Goal: Transaction & Acquisition: Purchase product/service

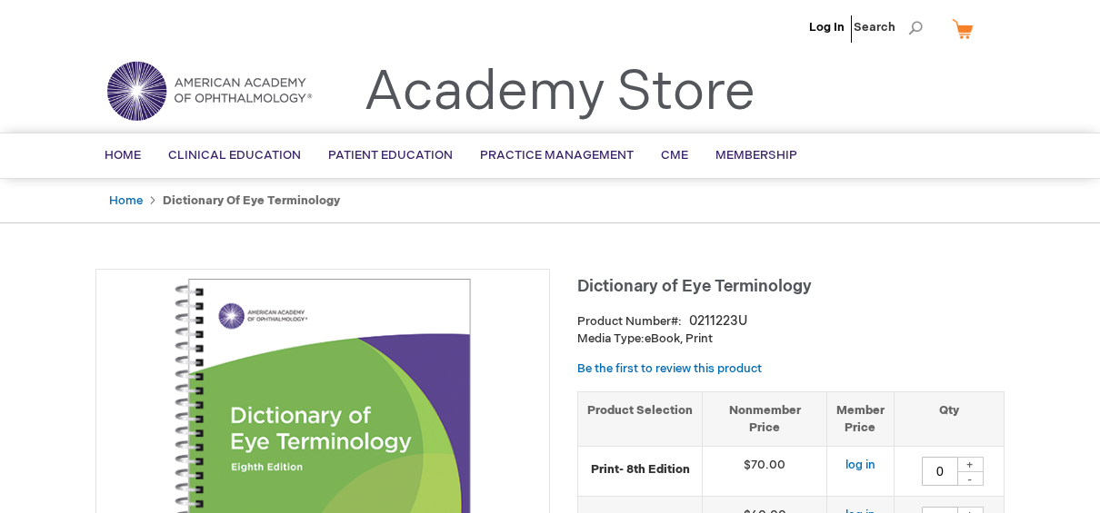
type input "0"
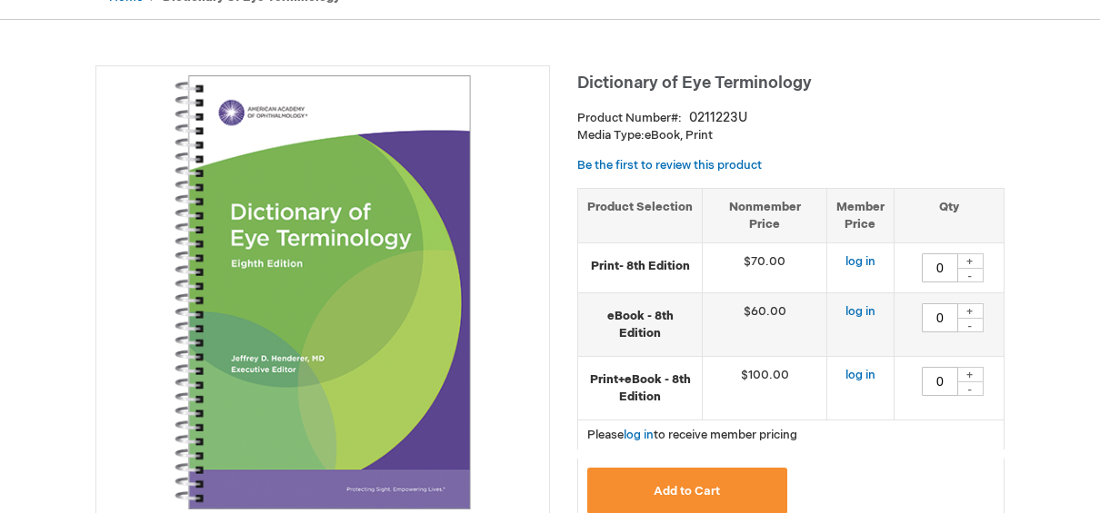
scroll to position [204, 0]
click at [970, 312] on div "+" at bounding box center [969, 310] width 27 height 15
type input "1"
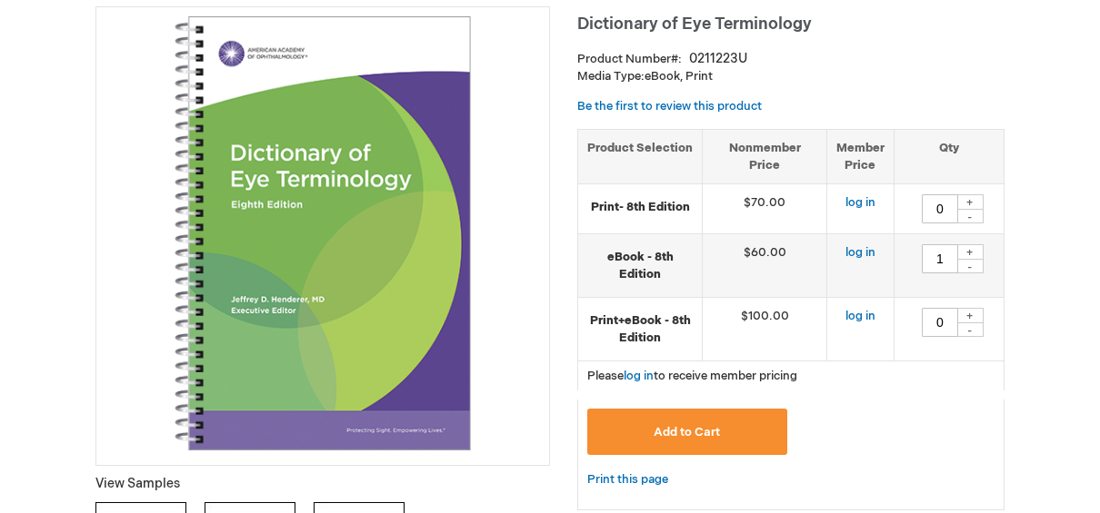
scroll to position [264, 0]
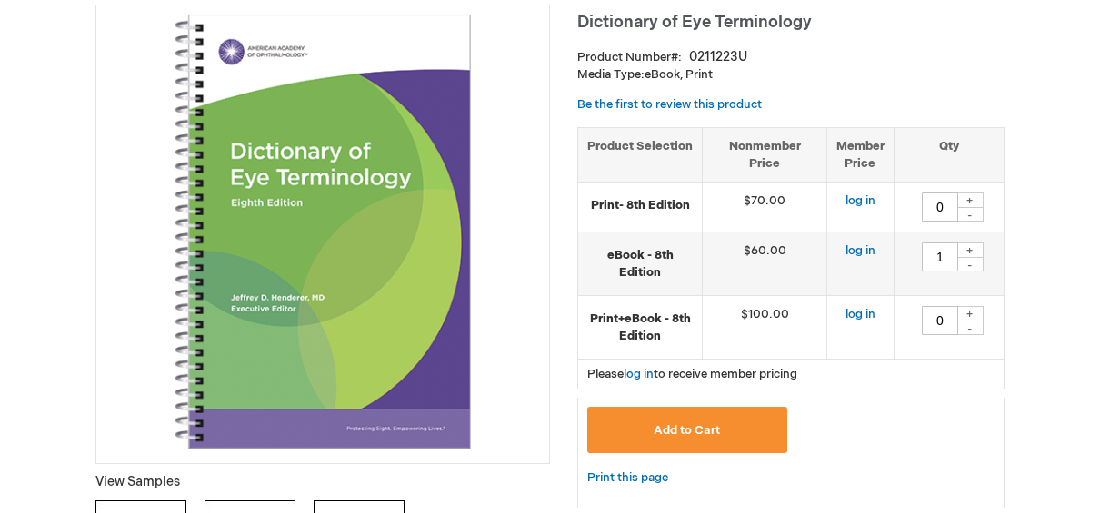
click at [714, 434] on span "Add to Cart" at bounding box center [686, 430] width 66 height 15
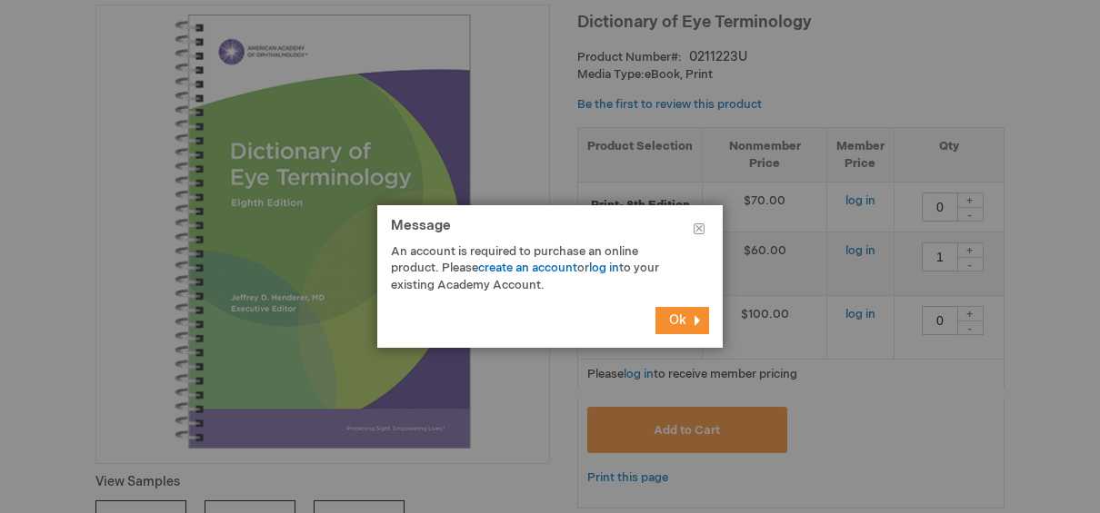
click at [683, 322] on span "Ok" at bounding box center [677, 320] width 17 height 15
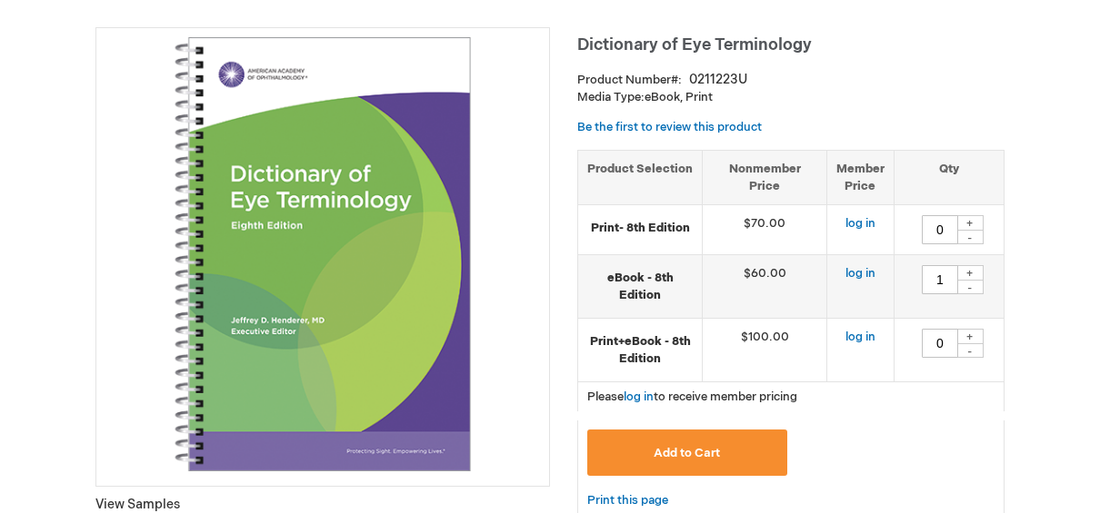
scroll to position [241, 0]
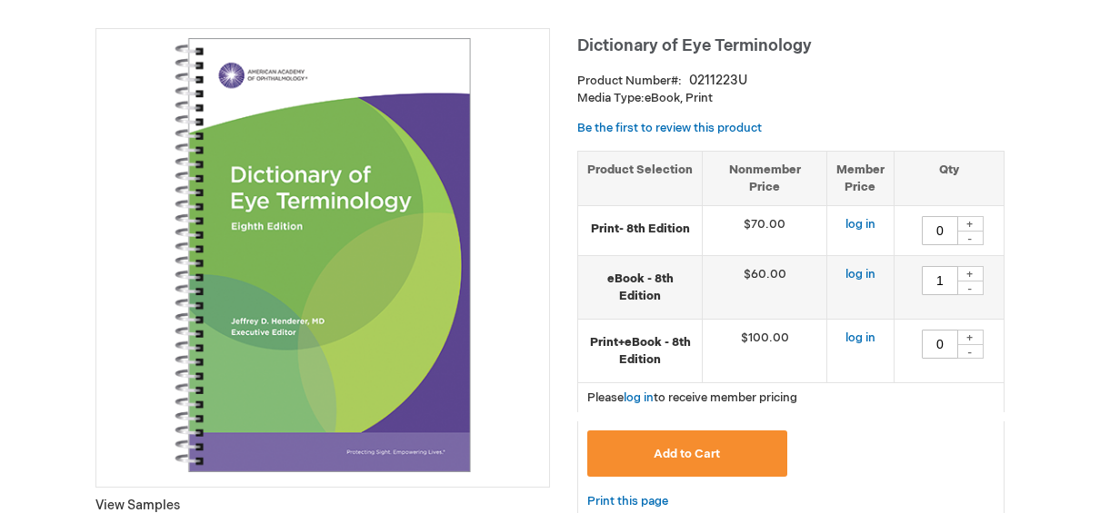
click at [692, 46] on span "Dictionary of Eye Terminology" at bounding box center [694, 45] width 234 height 19
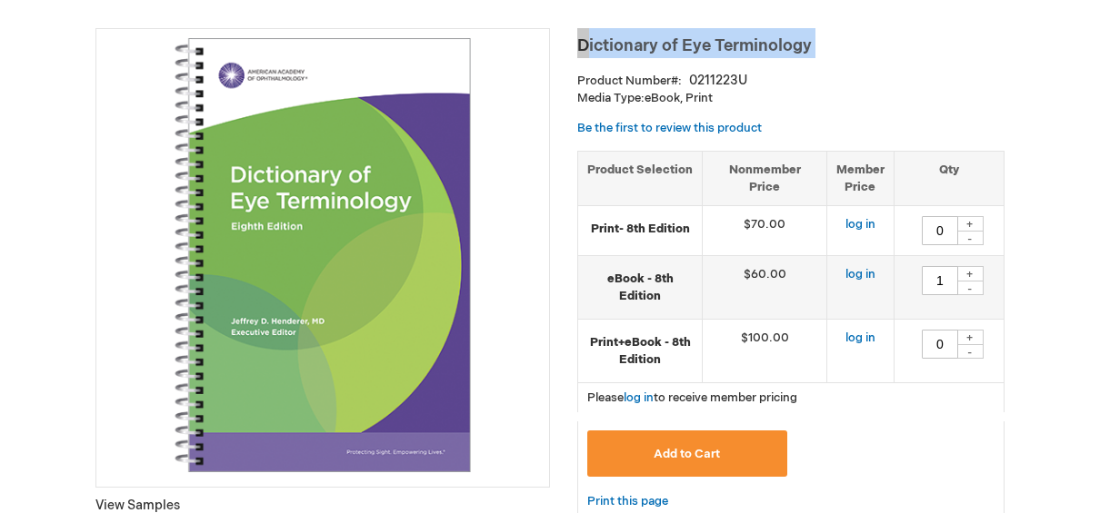
click at [692, 46] on span "Dictionary of Eye Terminology" at bounding box center [694, 45] width 234 height 19
copy div "Dictionary of Eye Terminology"
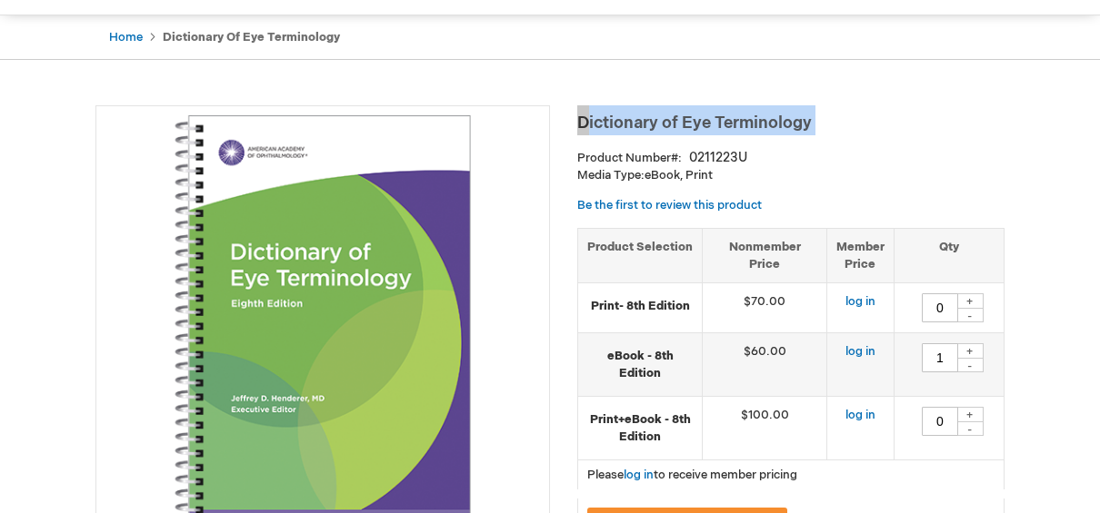
scroll to position [162, 0]
